Goal: Information Seeking & Learning: Compare options

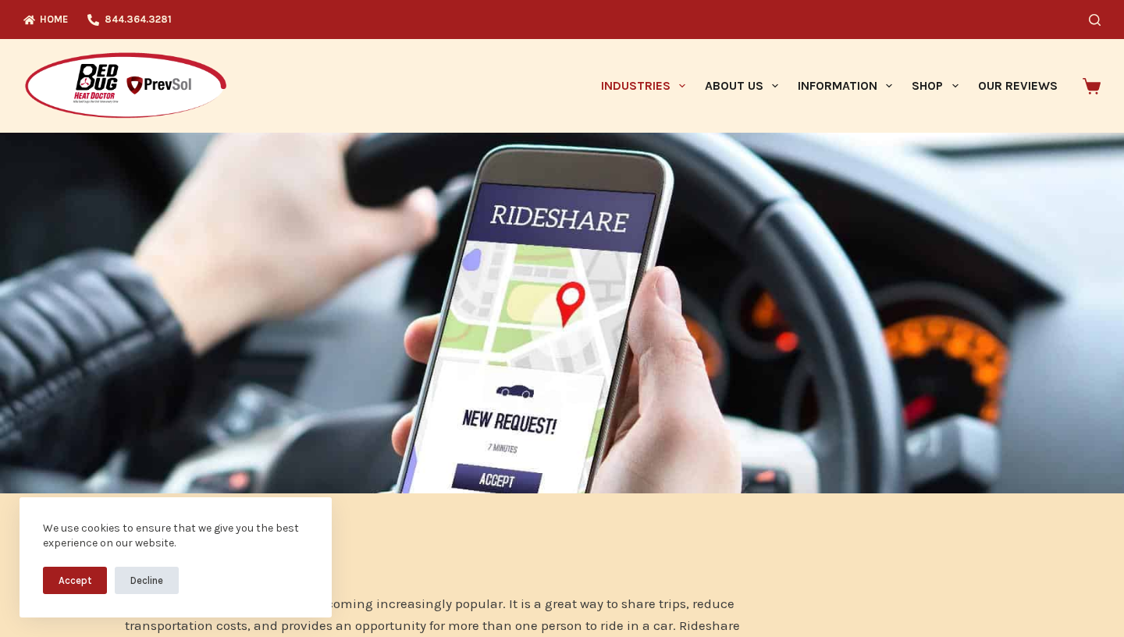
click at [147, 578] on button "Decline" at bounding box center [147, 580] width 64 height 27
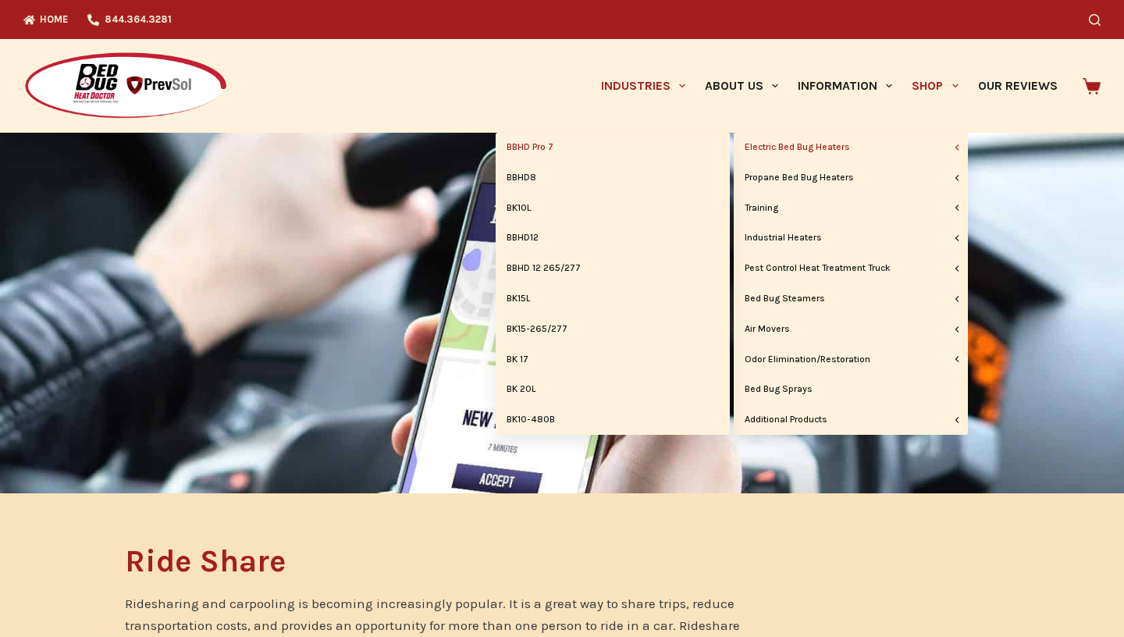
click at [531, 143] on link "BBHD Pro 7" at bounding box center [613, 148] width 234 height 30
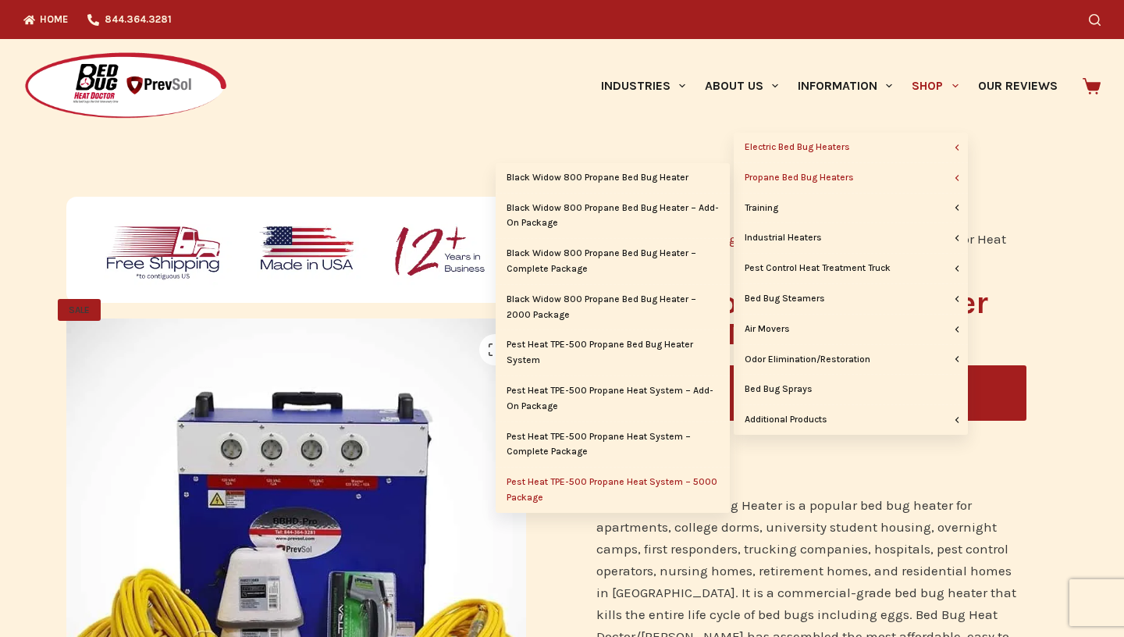
click at [625, 492] on link "Pest Heat TPE-500 Propane Heat System – 5000 Package" at bounding box center [613, 490] width 234 height 45
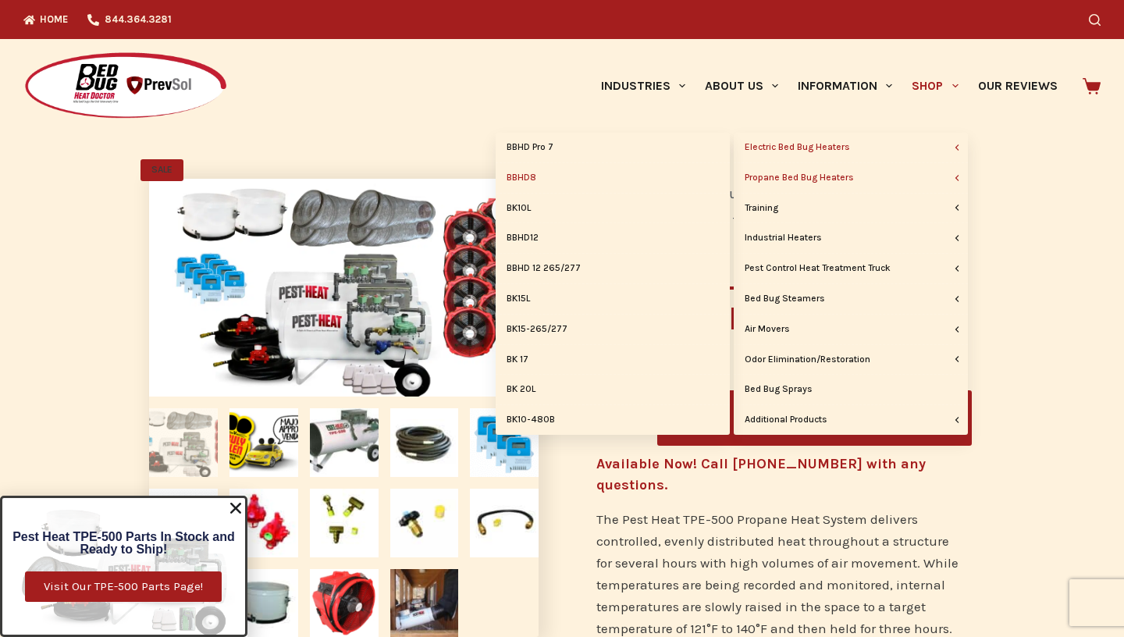
click at [533, 183] on link "BBHD8" at bounding box center [613, 178] width 234 height 30
